Goal: Transaction & Acquisition: Purchase product/service

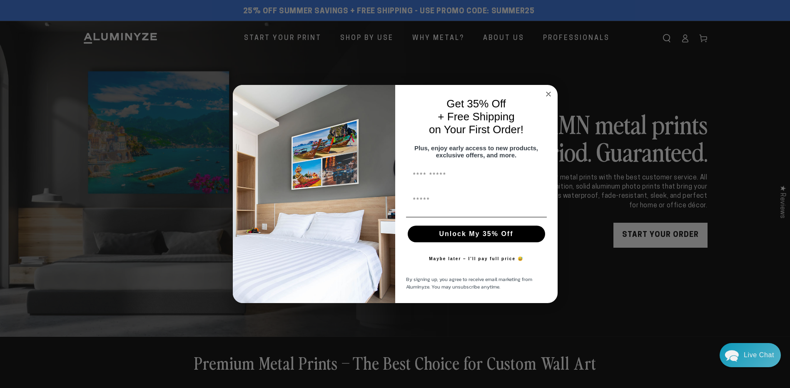
click at [548, 90] on circle "Close dialog" at bounding box center [548, 95] width 10 height 10
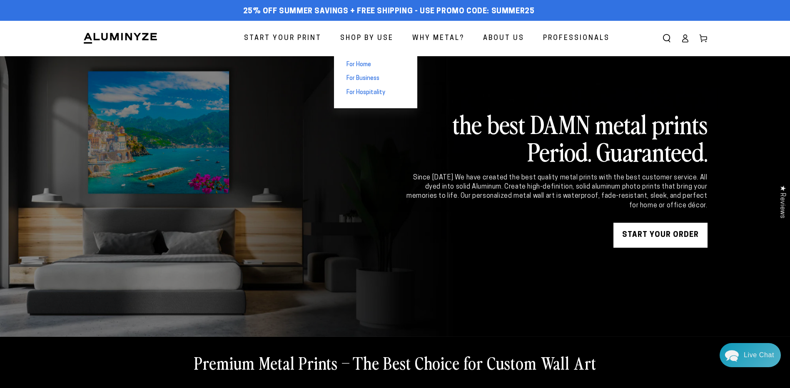
click at [369, 65] on span "For Home" at bounding box center [358, 65] width 25 height 8
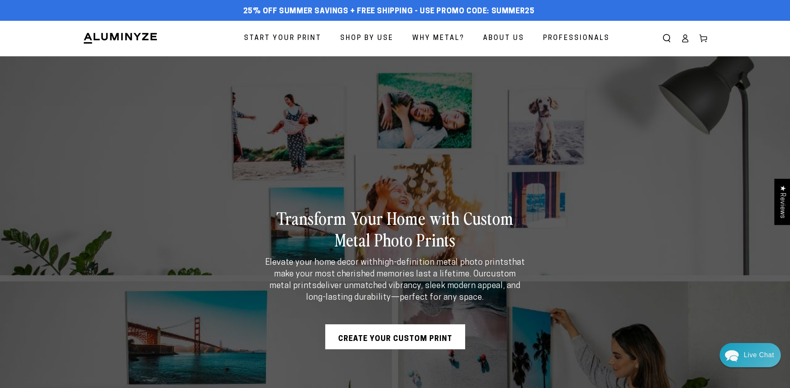
click at [412, 338] on link "Create Your Custom Print" at bounding box center [395, 336] width 140 height 25
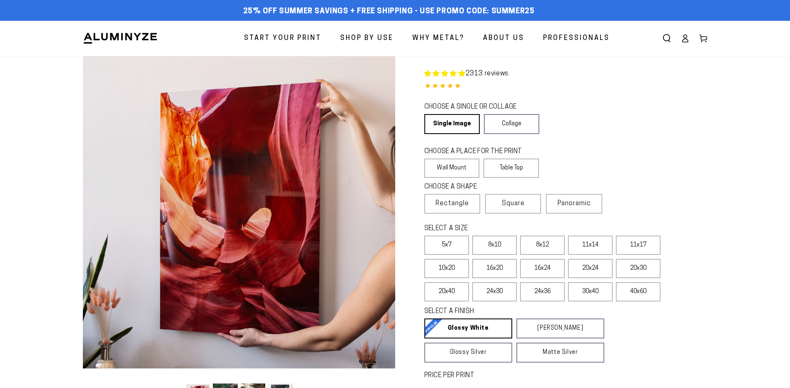
select select "**********"
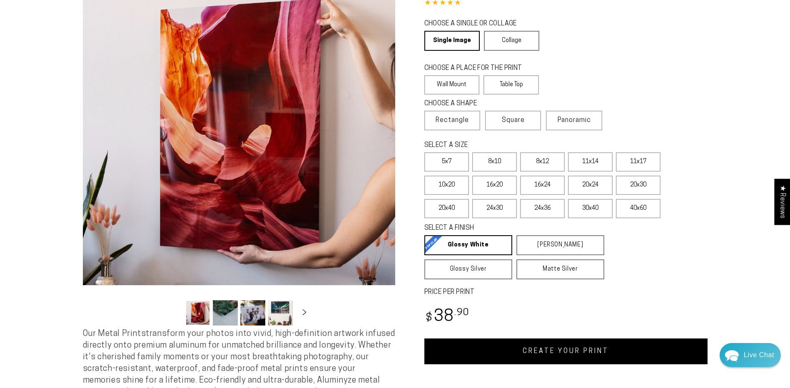
scroll to position [42, 0]
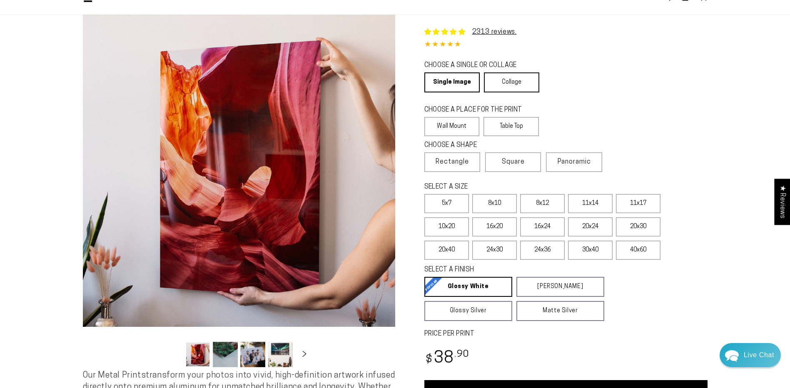
click at [500, 88] on link "Collage" at bounding box center [511, 82] width 55 height 20
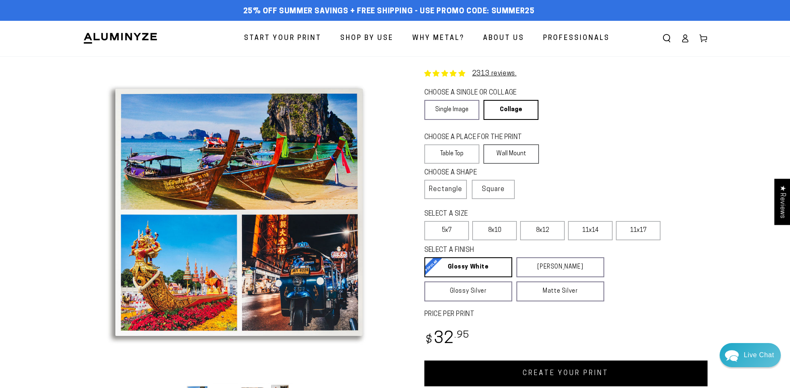
click at [508, 153] on label "Wall Mount" at bounding box center [510, 154] width 55 height 19
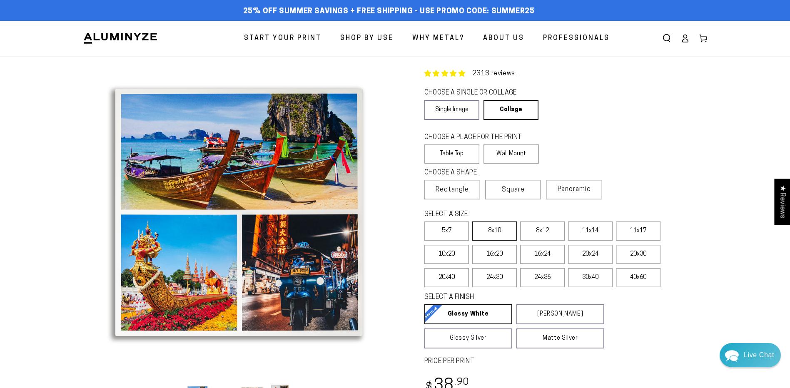
click at [499, 232] on label "8x10" at bounding box center [494, 231] width 45 height 19
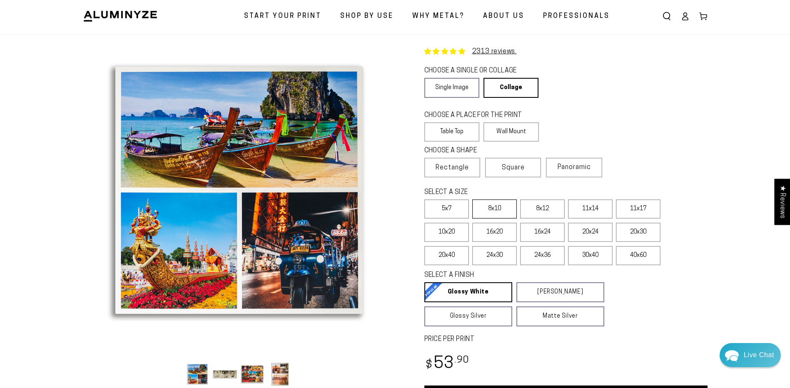
scroll to position [42, 0]
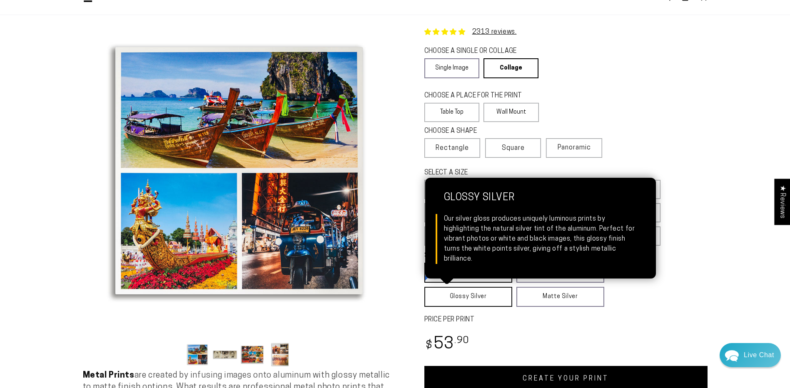
click at [482, 294] on link "Glossy Silver Glossy Silver Our silver gloss produces uniquely luminous prints …" at bounding box center [468, 297] width 88 height 20
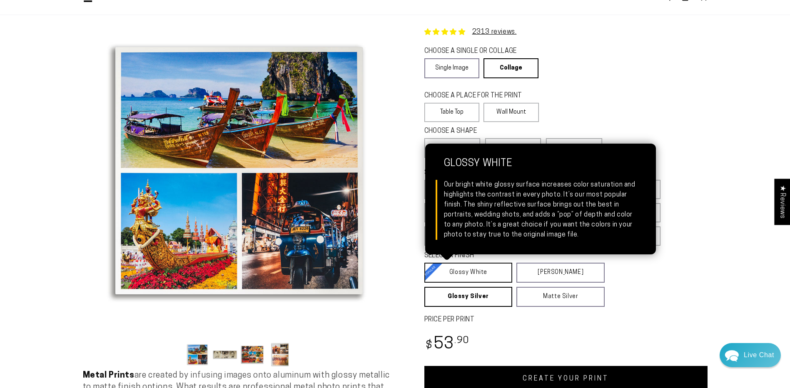
click at [444, 271] on link "Glossy White Glossy White Our bright white glossy surface increases color satur…" at bounding box center [468, 273] width 88 height 20
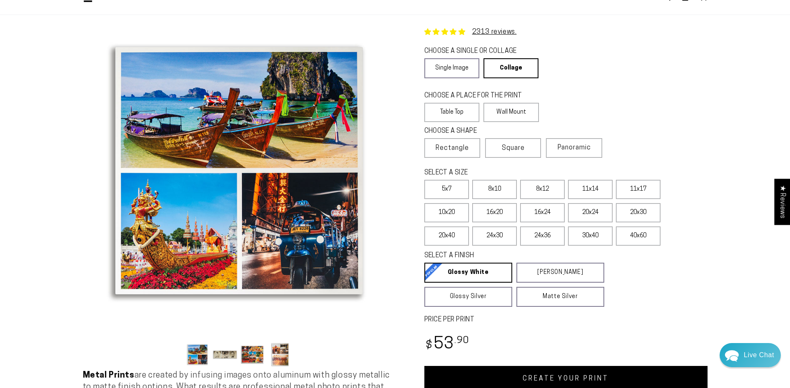
click at [225, 353] on button "Load image 2 in gallery view" at bounding box center [225, 354] width 25 height 25
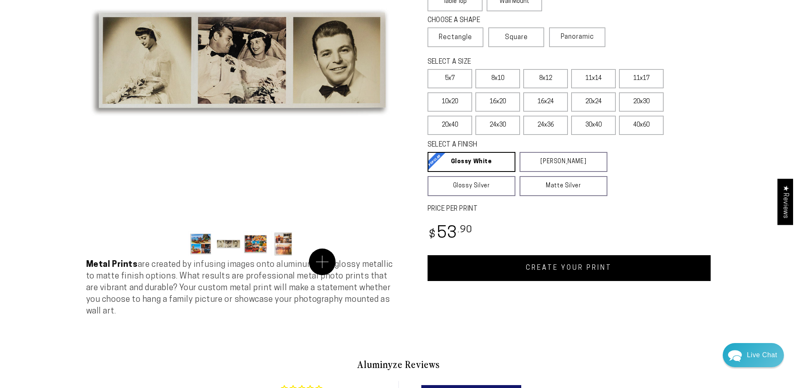
scroll to position [125, 0]
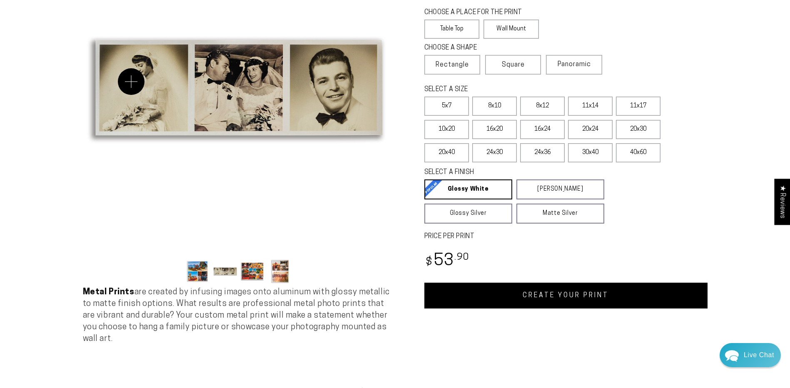
click at [134, 82] on button "Open media 2 in modal" at bounding box center [239, 87] width 312 height 312
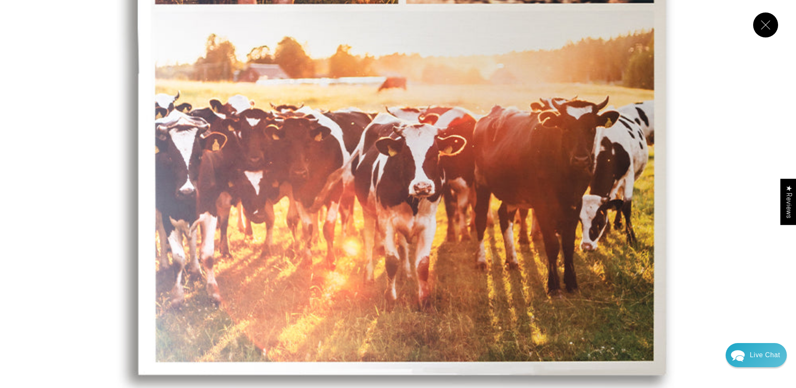
scroll to position [2772, 0]
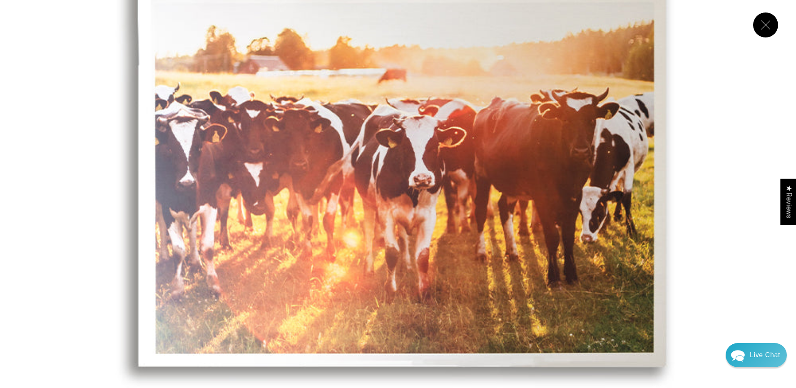
click at [760, 30] on button "Close" at bounding box center [765, 24] width 25 height 25
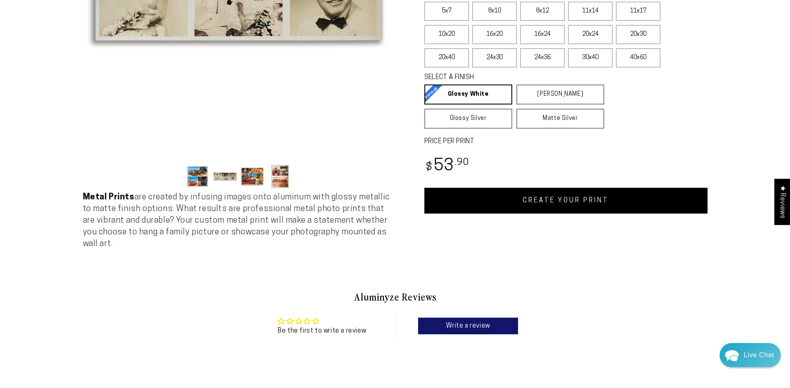
scroll to position [223, 0]
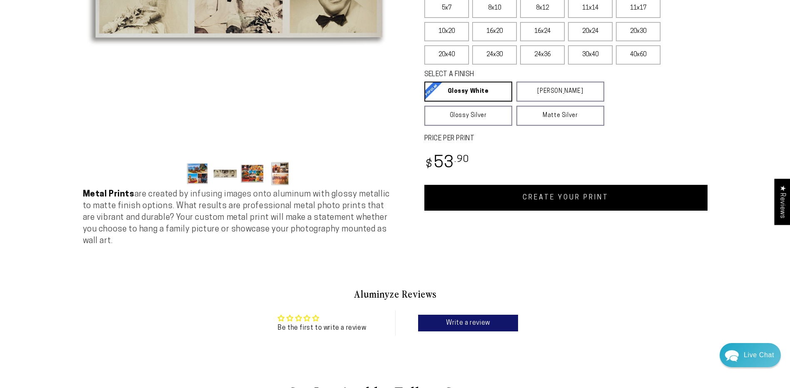
click at [586, 201] on link "CREATE YOUR PRINT" at bounding box center [565, 198] width 283 height 26
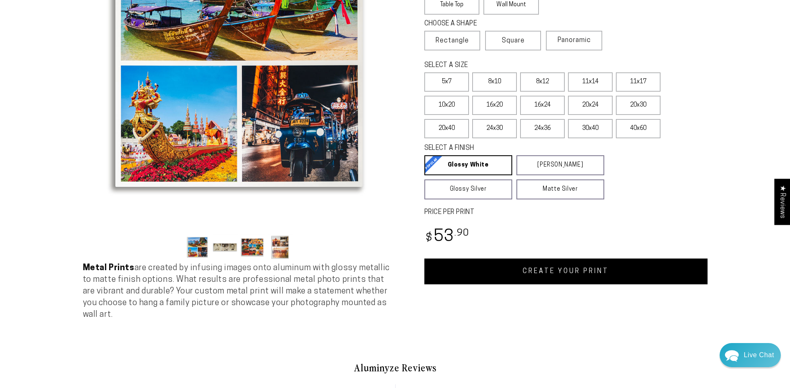
scroll to position [15, 0]
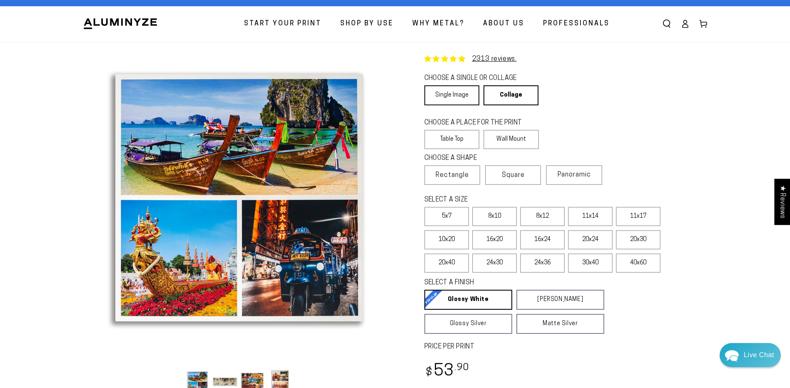
click at [454, 99] on link "Single Image" at bounding box center [451, 95] width 55 height 20
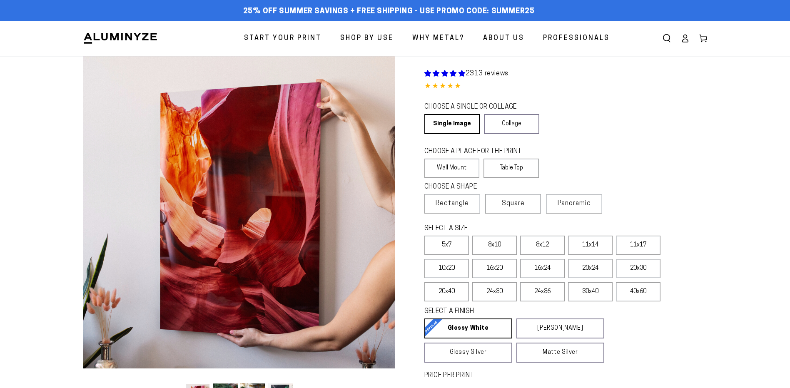
select select "**********"
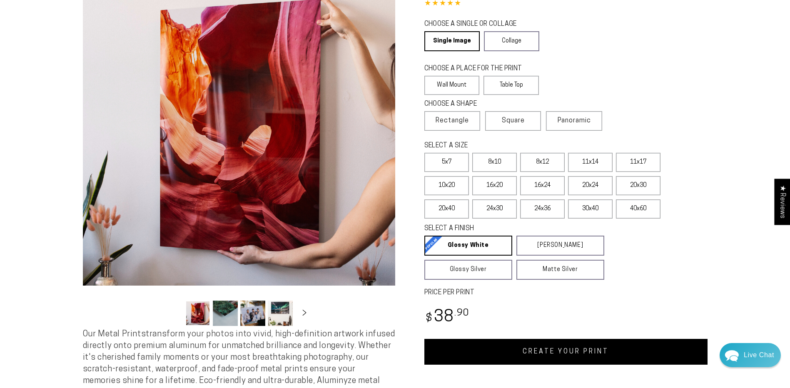
scroll to position [83, 0]
click at [494, 160] on label "8x10" at bounding box center [494, 161] width 45 height 19
click at [224, 314] on button "Load image 2 in gallery view" at bounding box center [225, 312] width 25 height 25
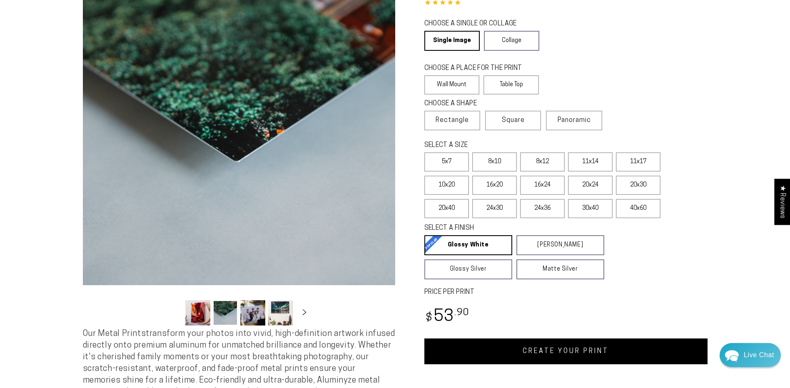
click at [246, 315] on button "Load image 3 in gallery view" at bounding box center [252, 312] width 25 height 25
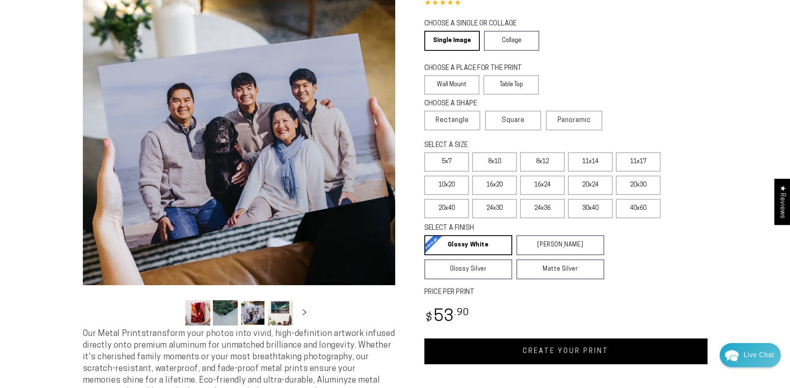
click at [284, 321] on button "Load image 4 in gallery view" at bounding box center [280, 312] width 25 height 25
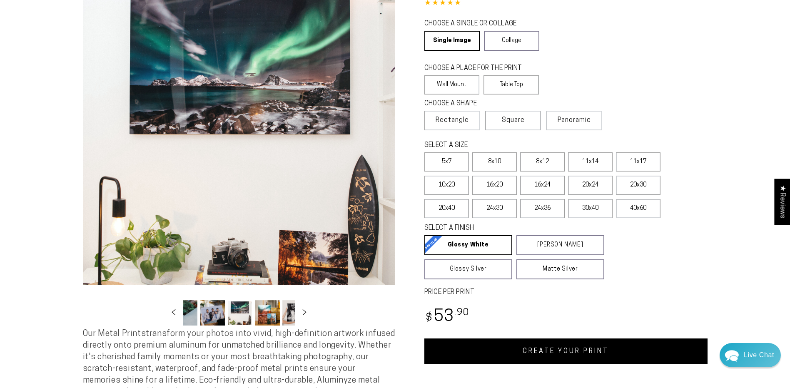
scroll to position [0, 81]
click at [301, 313] on icon "Slide right" at bounding box center [304, 312] width 12 height 6
click at [277, 314] on button "Load image 10 in gallery view" at bounding box center [281, 312] width 25 height 25
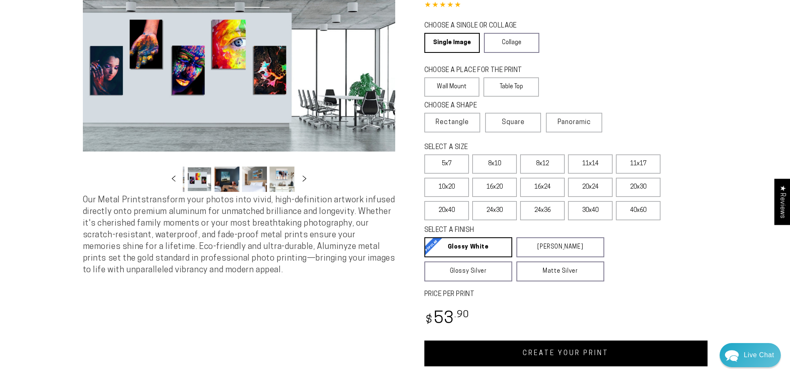
scroll to position [0, 0]
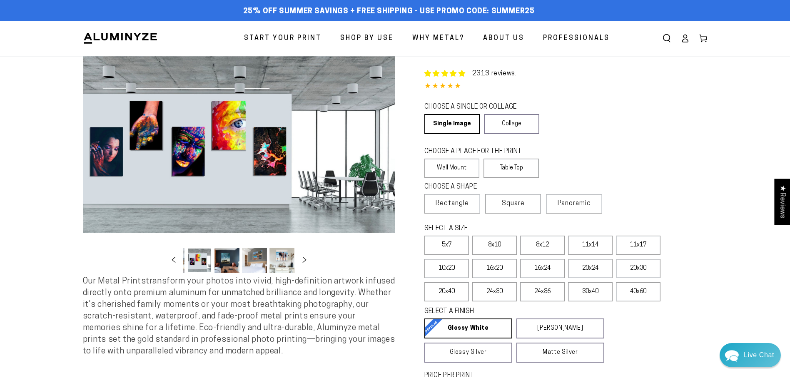
click at [452, 35] on span "Why Metal?" at bounding box center [438, 38] width 52 height 12
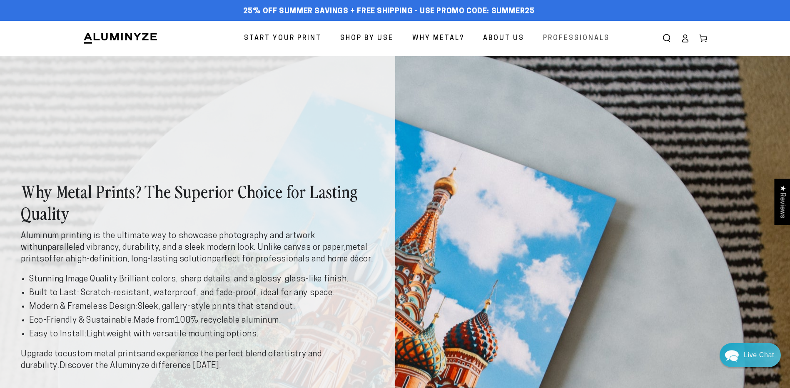
click at [571, 40] on span "Professionals" at bounding box center [576, 38] width 67 height 12
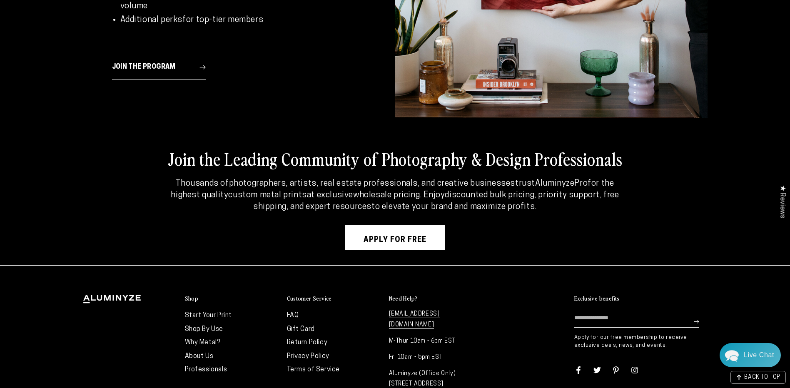
scroll to position [3453, 0]
